Goal: Task Accomplishment & Management: Manage account settings

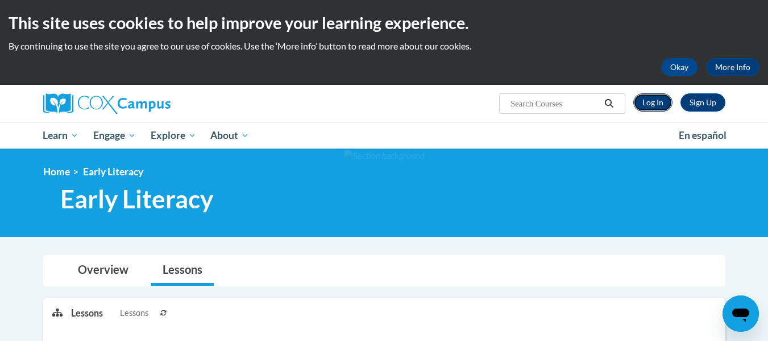
click at [644, 107] on link "Log In" at bounding box center [652, 102] width 39 height 18
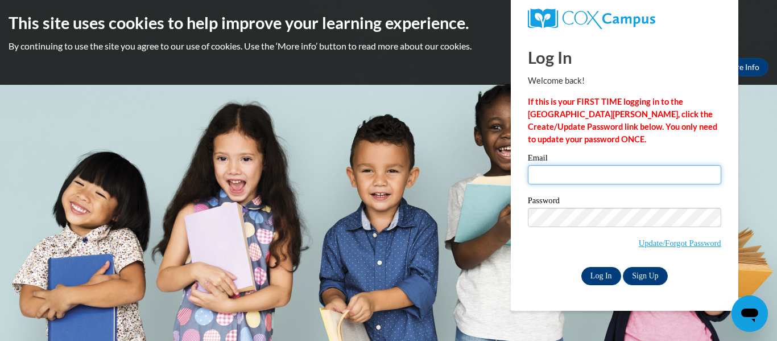
type input "[PERSON_NAME][EMAIL_ADDRESS][PERSON_NAME][DOMAIN_NAME]"
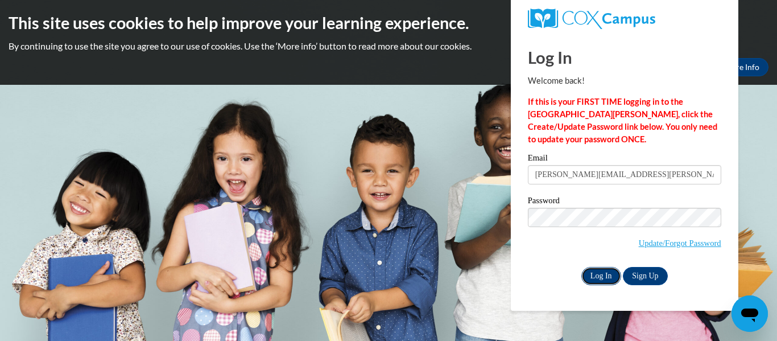
click at [592, 274] on input "Log In" at bounding box center [601, 276] width 40 height 18
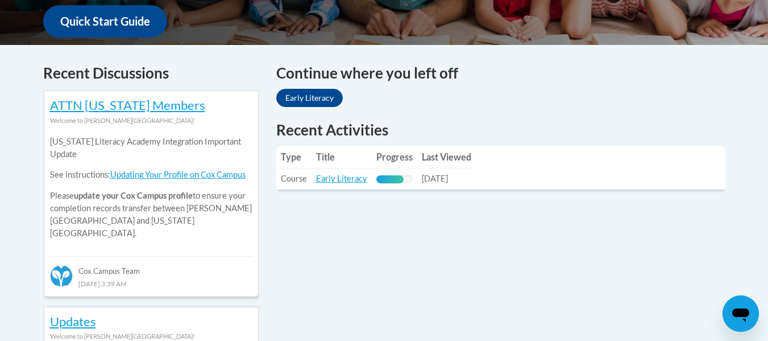
scroll to position [439, 0]
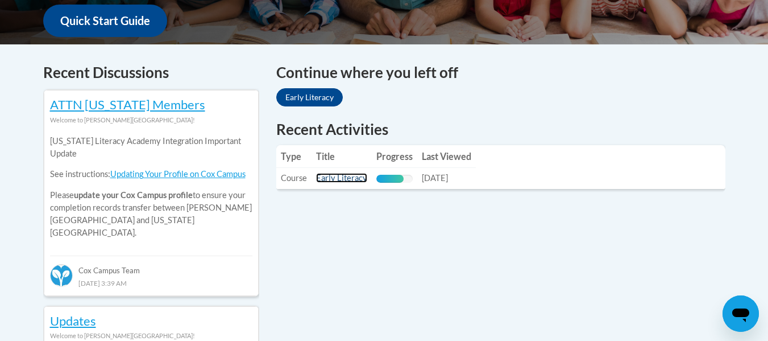
click at [344, 178] on link "Early Literacy" at bounding box center [341, 178] width 51 height 10
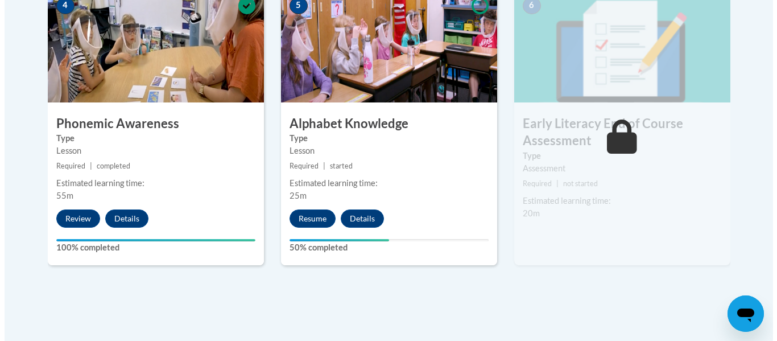
scroll to position [708, 0]
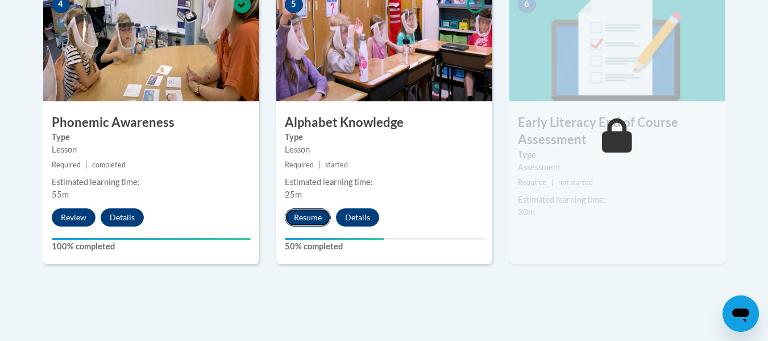
click at [311, 220] on button "Resume" at bounding box center [308, 217] width 46 height 18
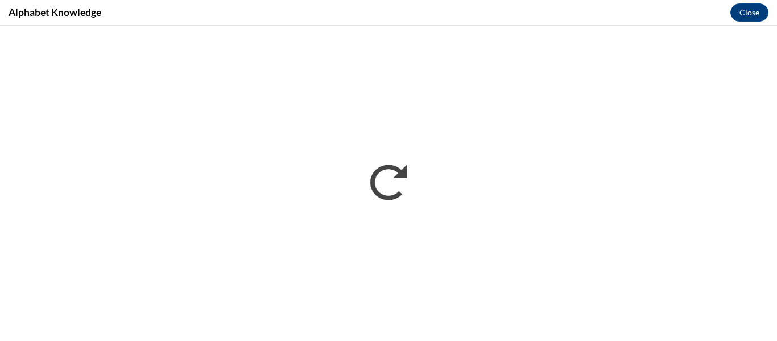
scroll to position [0, 0]
